Goal: Information Seeking & Learning: Find specific fact

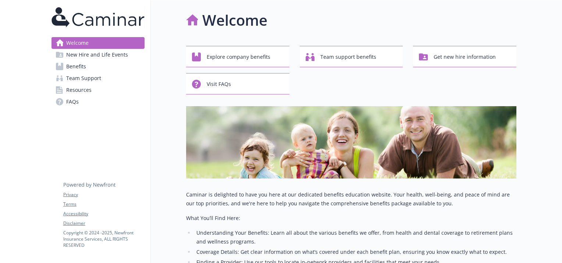
click at [87, 89] on span "Resources" at bounding box center [78, 90] width 25 height 12
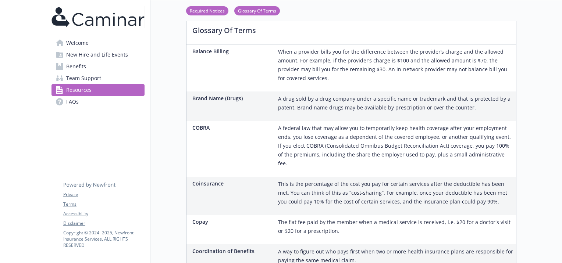
scroll to position [368, 0]
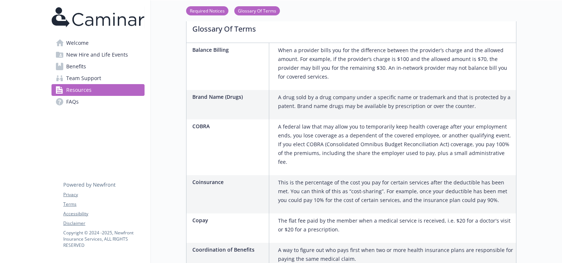
click at [101, 75] on link "Team Support" at bounding box center [97, 78] width 93 height 12
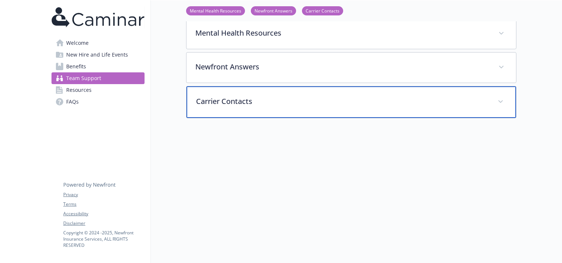
click at [252, 96] on p "Carrier Contacts" at bounding box center [342, 101] width 293 height 11
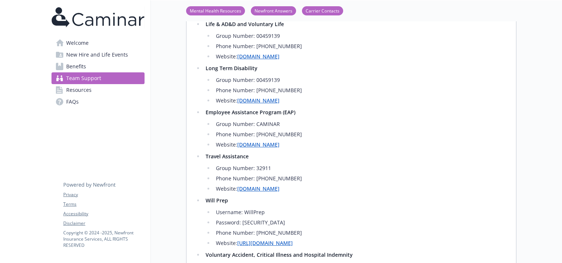
scroll to position [532, 0]
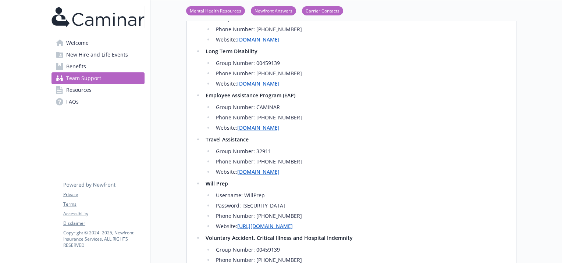
drag, startPoint x: 316, startPoint y: 149, endPoint x: 204, endPoint y: 116, distance: 117.0
click at [204, 116] on li "Employee Assistance Program (EAP) Group Number: CAMINAR Phone Number: [PHONE_NU…" at bounding box center [355, 111] width 304 height 41
drag, startPoint x: 204, startPoint y: 116, endPoint x: 239, endPoint y: 117, distance: 35.7
copy li "Employee Assistance Program (EAP) Group Number: CAMINAR Phone Number: [PHONE_NU…"
click at [90, 68] on link "Benefits" at bounding box center [97, 67] width 93 height 12
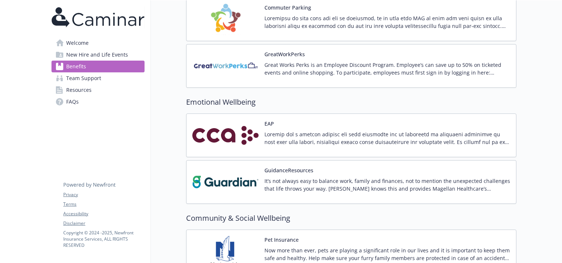
scroll to position [1120, 0]
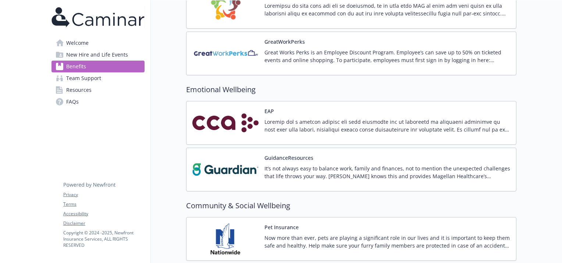
click at [290, 114] on div "EAP" at bounding box center [387, 122] width 246 height 31
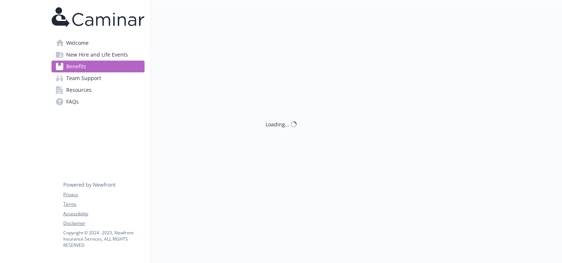
scroll to position [1120, 0]
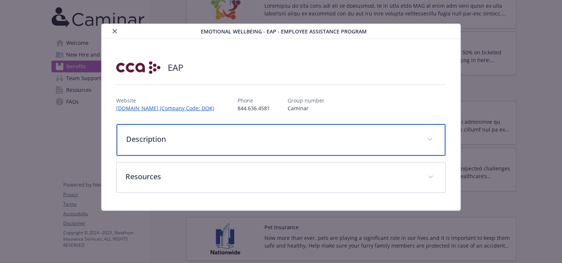
click at [164, 129] on div "Description" at bounding box center [281, 140] width 329 height 32
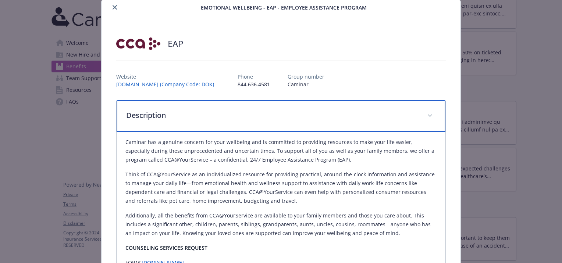
scroll to position [37, 0]
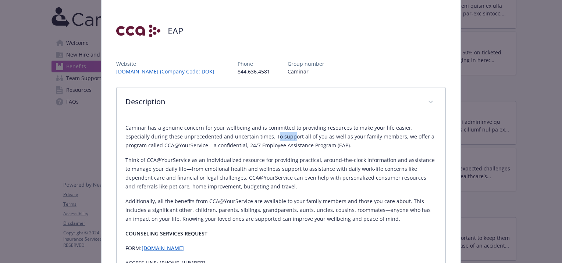
drag, startPoint x: 248, startPoint y: 136, endPoint x: 263, endPoint y: 139, distance: 15.4
click at [263, 139] on p "Caminar has a genuine concern for your wellbeing and is committed to providing …" at bounding box center [280, 137] width 311 height 26
drag, startPoint x: 263, startPoint y: 139, endPoint x: 253, endPoint y: 140, distance: 9.9
click at [253, 140] on p "Caminar has a genuine concern for your wellbeing and is committed to providing …" at bounding box center [280, 137] width 311 height 26
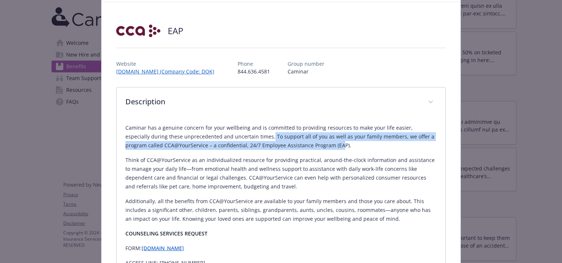
drag, startPoint x: 244, startPoint y: 134, endPoint x: 315, endPoint y: 142, distance: 72.1
click at [315, 142] on p "Caminar has a genuine concern for your wellbeing and is committed to providing …" at bounding box center [280, 137] width 311 height 26
drag, startPoint x: 315, startPoint y: 142, endPoint x: 245, endPoint y: 136, distance: 70.4
click at [245, 136] on p "Caminar has a genuine concern for your wellbeing and is committed to providing …" at bounding box center [280, 137] width 311 height 26
copy p "To support all of you as well as your family members, we offer a program called…"
